Goal: Task Accomplishment & Management: Use online tool/utility

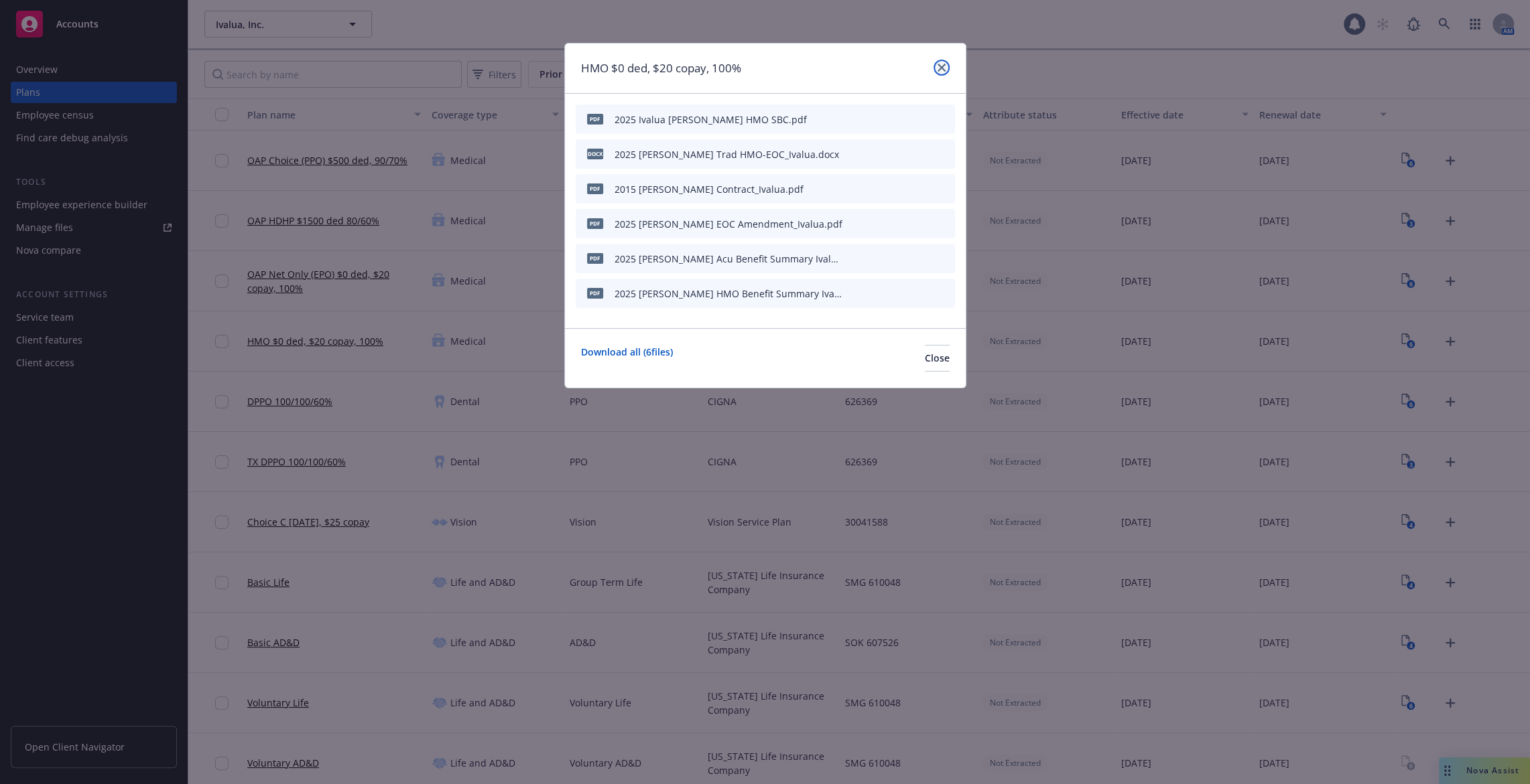
click at [939, 65] on icon "close" at bounding box center [941, 68] width 8 height 8
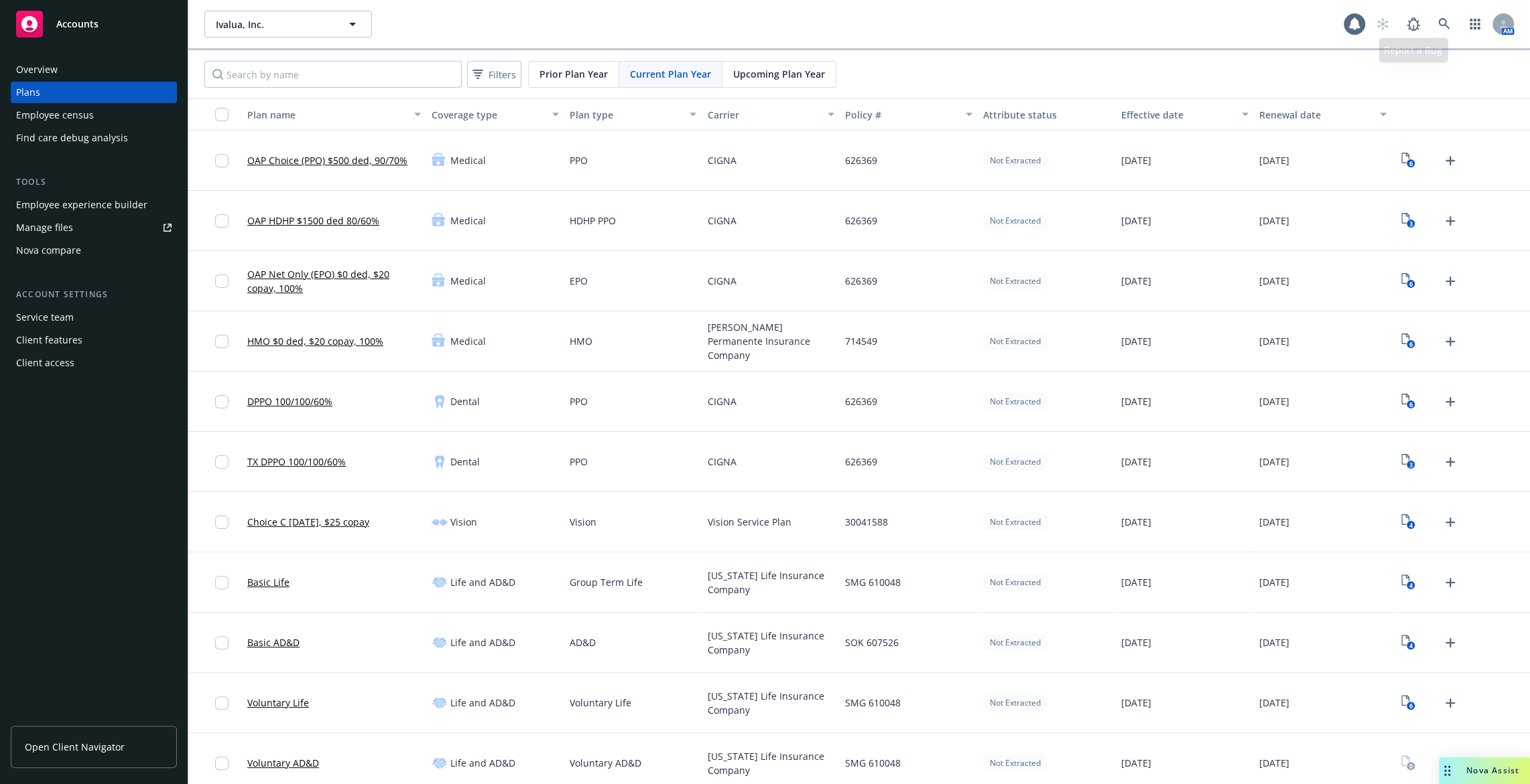
click at [1459, 16] on div "AM" at bounding box center [1441, 24] width 144 height 26
click at [1436, 22] on link at bounding box center [1443, 24] width 27 height 26
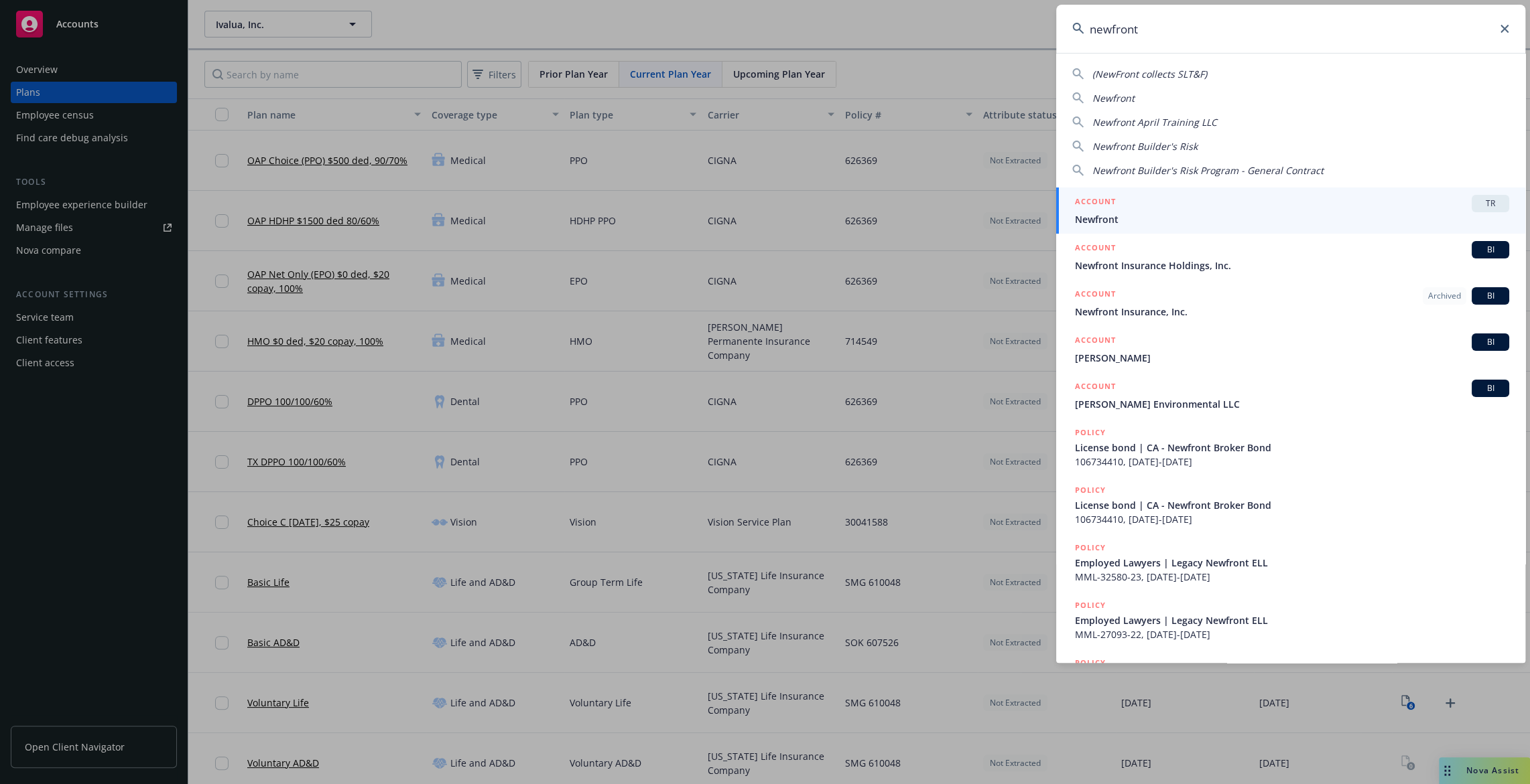
type input "newfront"
click at [1231, 217] on span "Newfront" at bounding box center [1291, 218] width 434 height 14
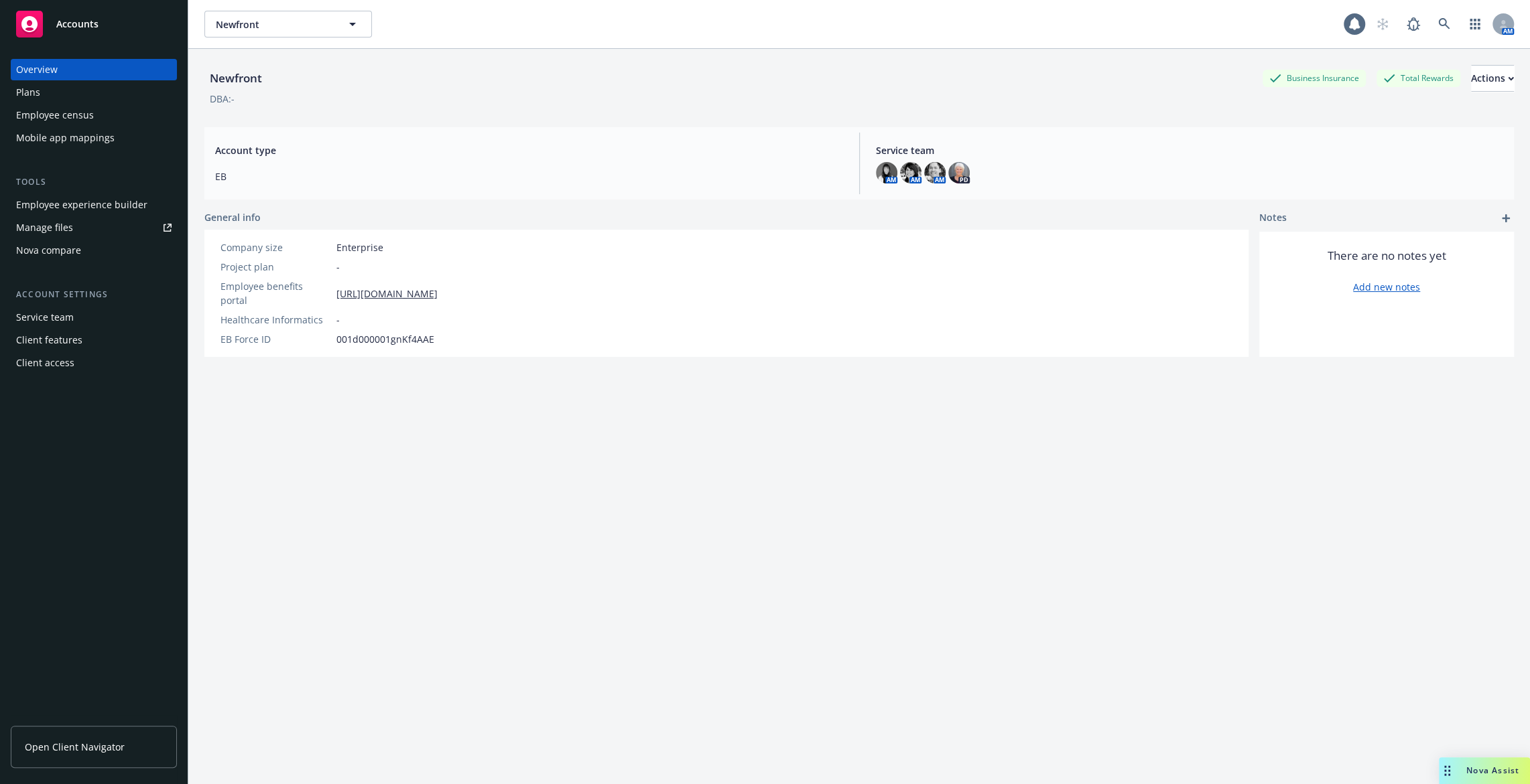
click at [112, 206] on div "Employee experience builder" at bounding box center [82, 205] width 132 height 21
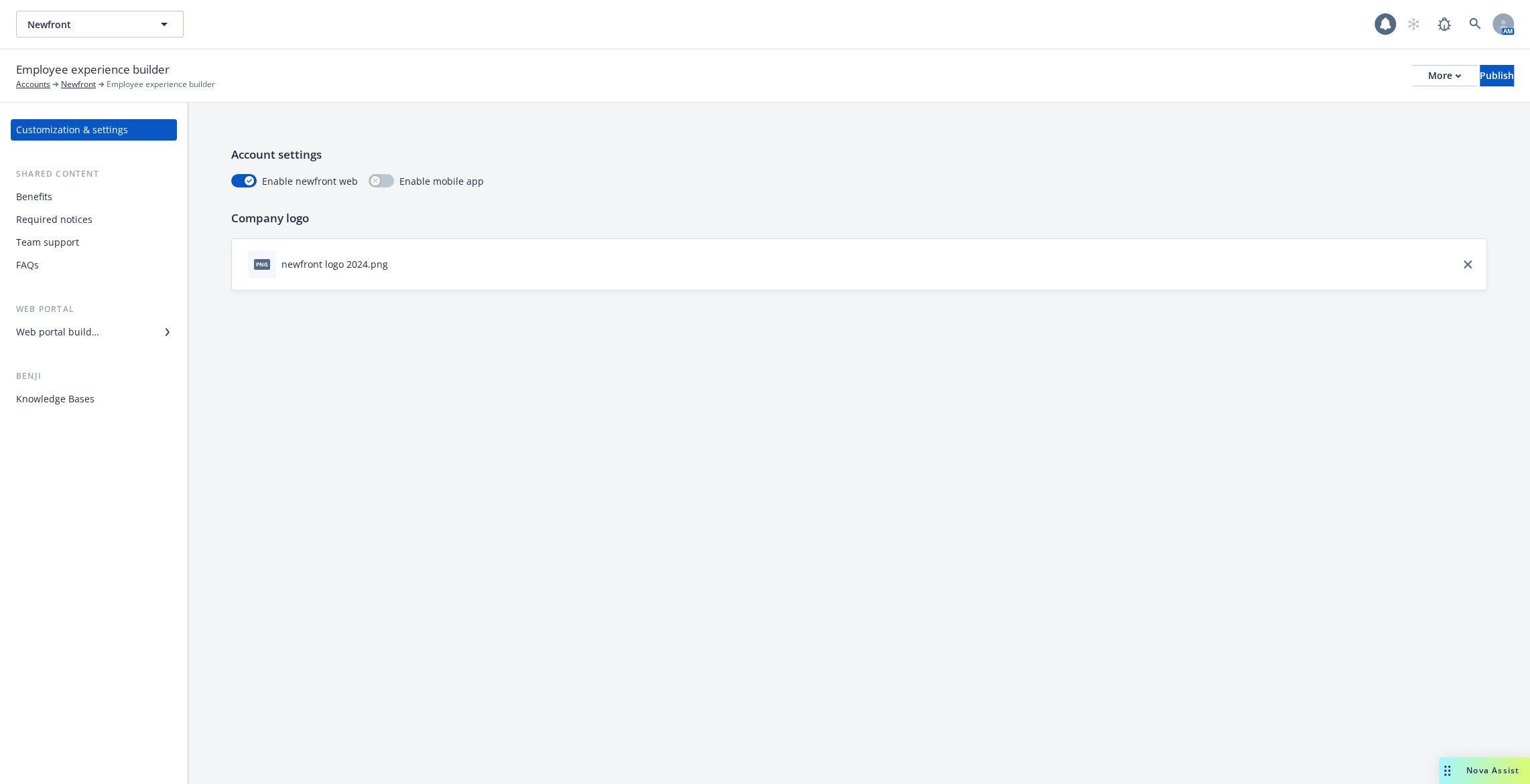
click at [103, 323] on div "Web portal builder" at bounding box center [94, 332] width 155 height 21
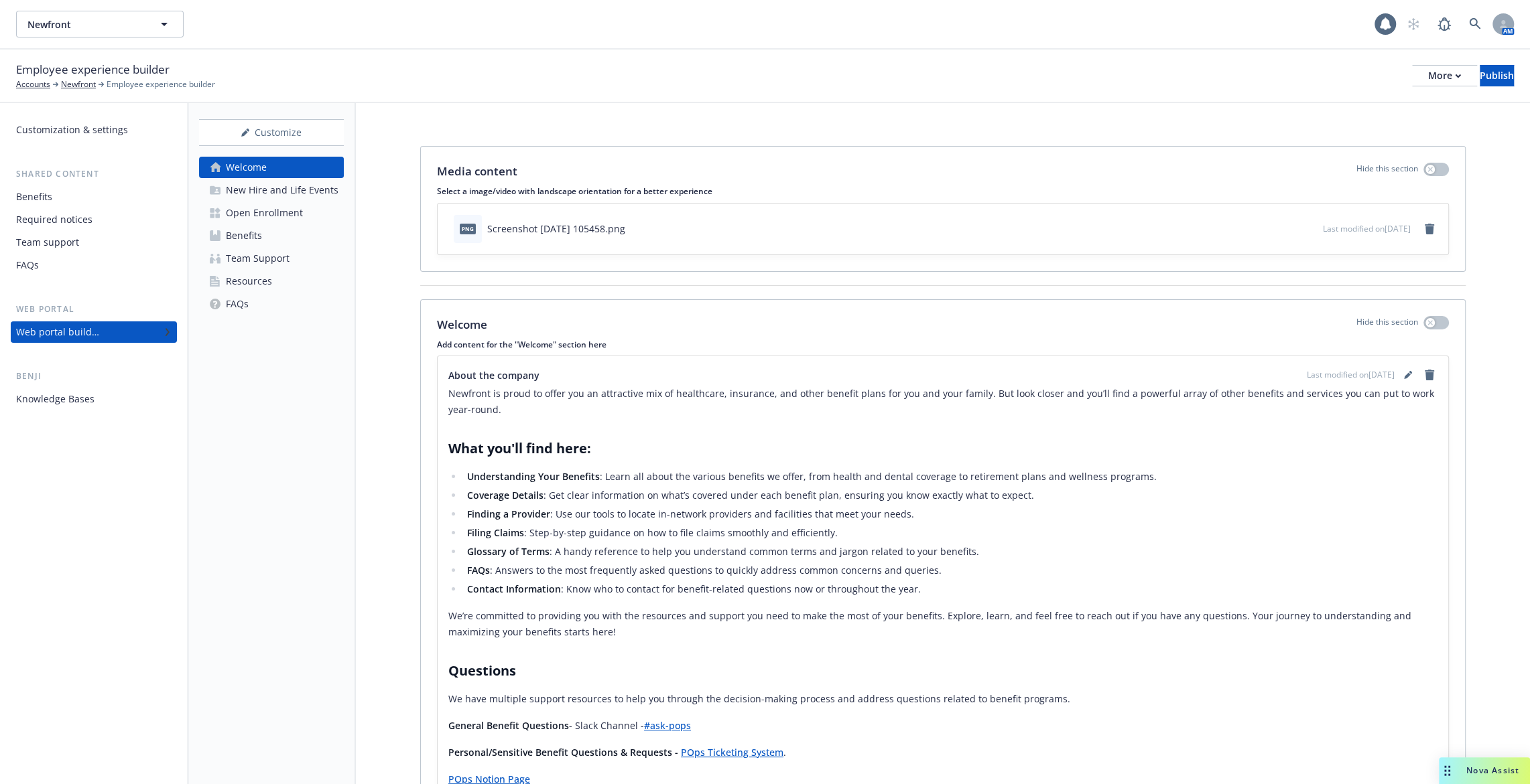
click at [257, 216] on div "Open Enrollment" at bounding box center [264, 212] width 77 height 21
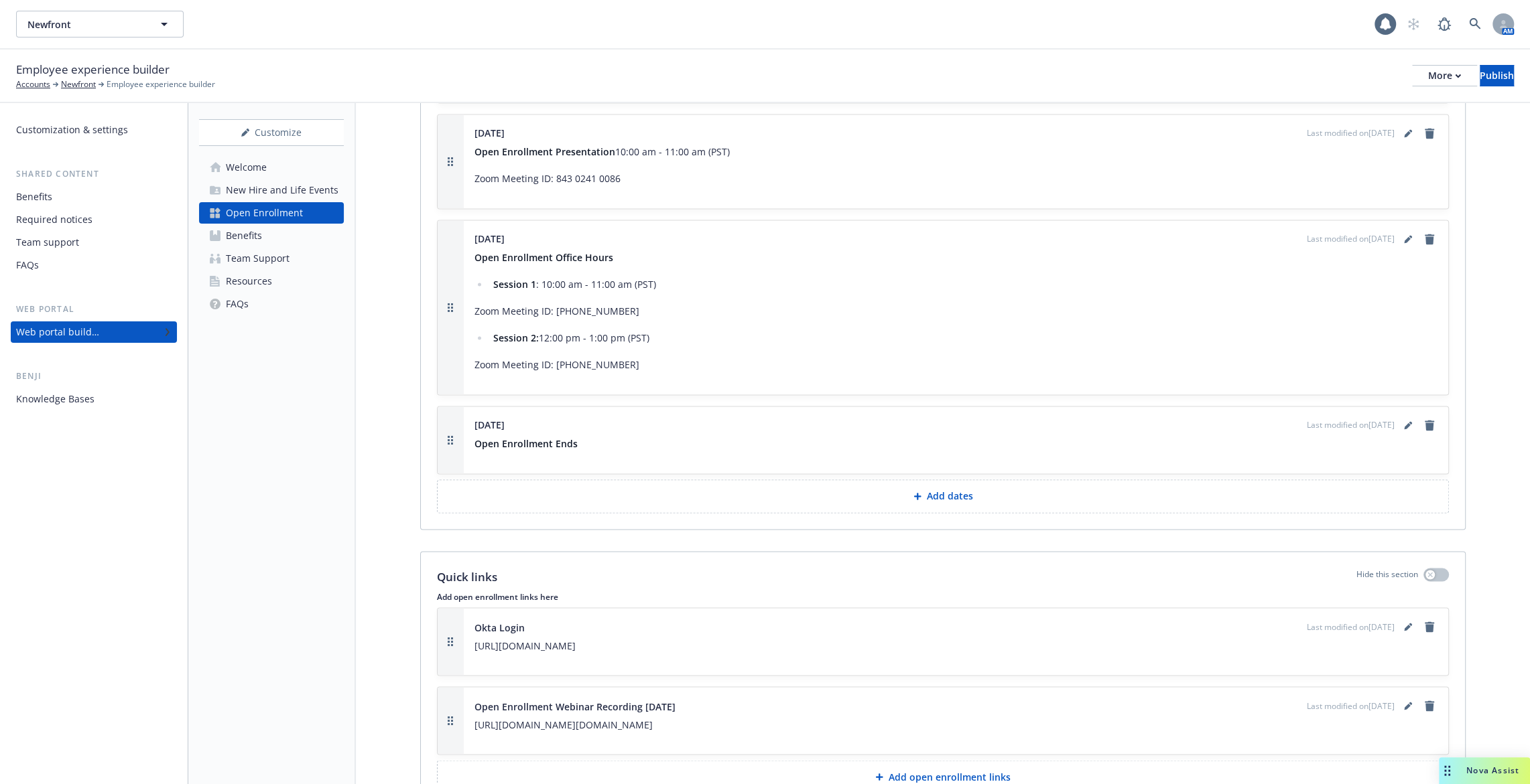
scroll to position [2287, 0]
